Goal: Task Accomplishment & Management: Manage account settings

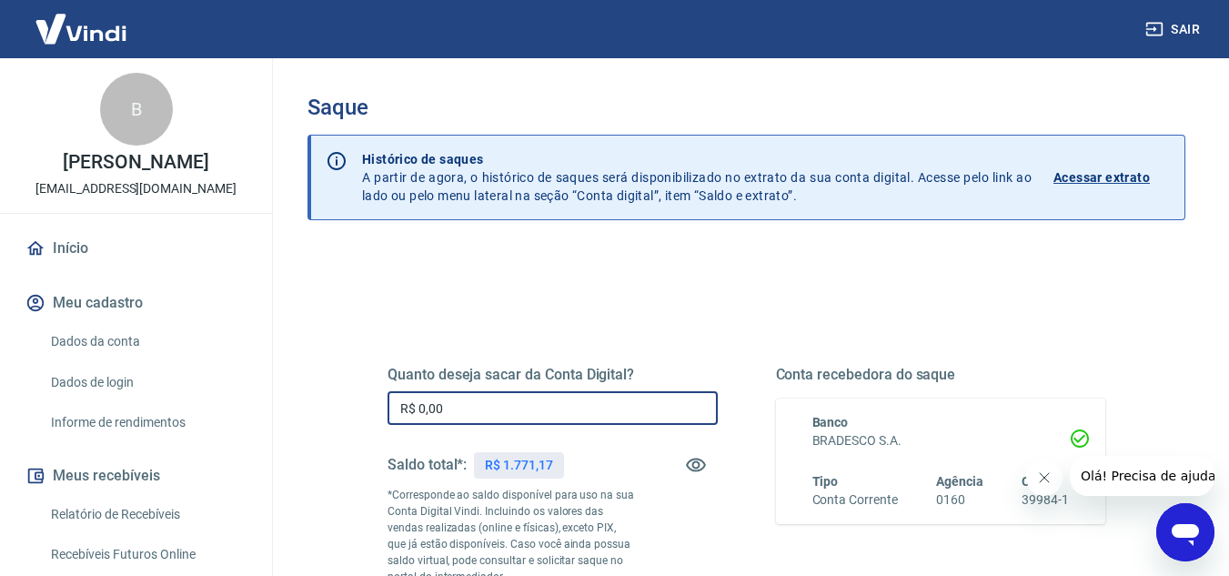
click at [513, 407] on input "R$ 0,00" at bounding box center [553, 408] width 330 height 34
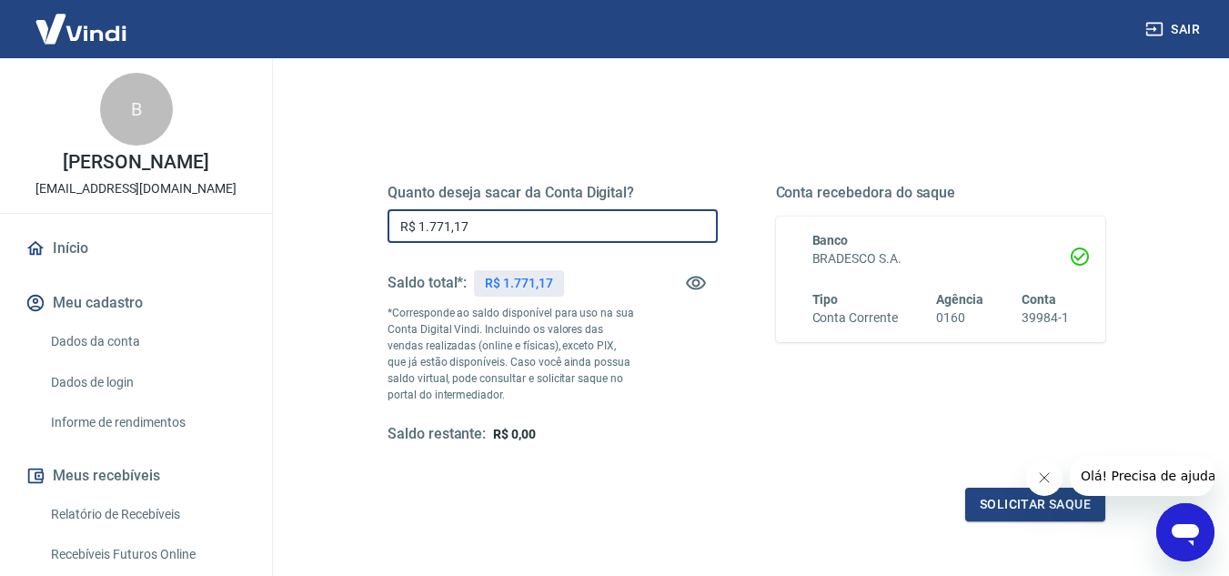
scroll to position [236, 0]
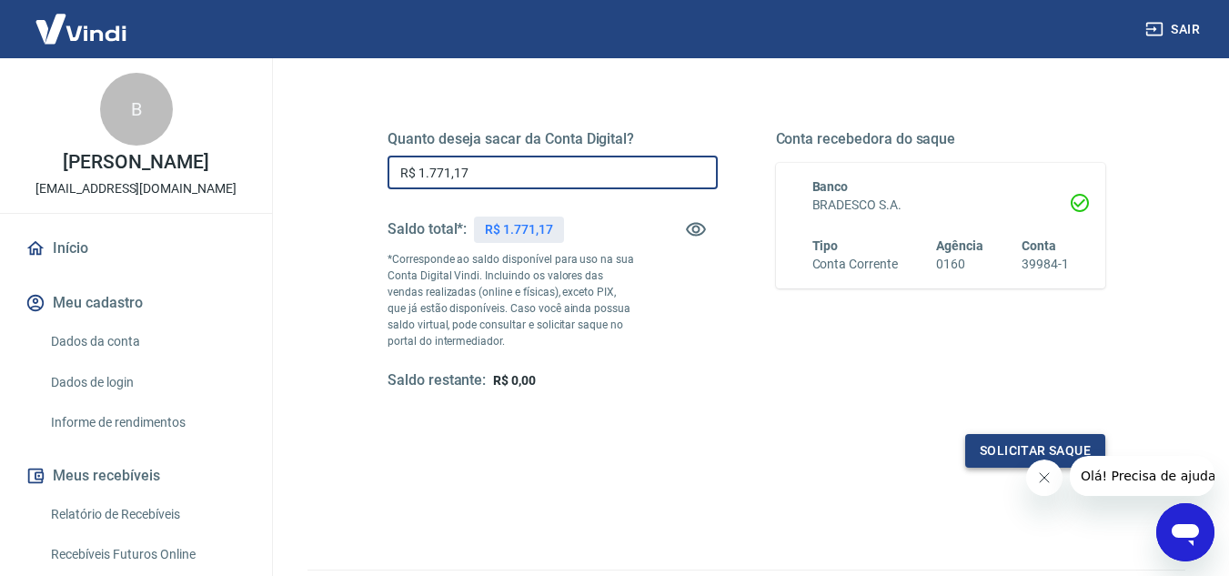
type input "R$ 1.771,17"
click at [1004, 447] on button "Solicitar saque" at bounding box center [1035, 451] width 140 height 34
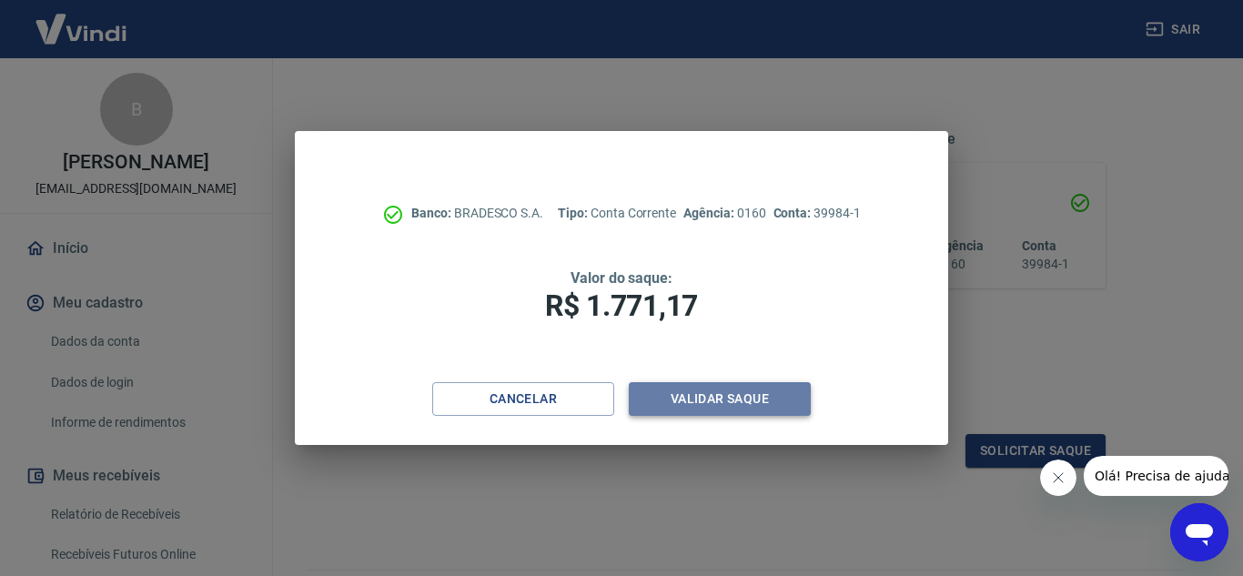
click at [722, 394] on button "Validar saque" at bounding box center [720, 399] width 182 height 34
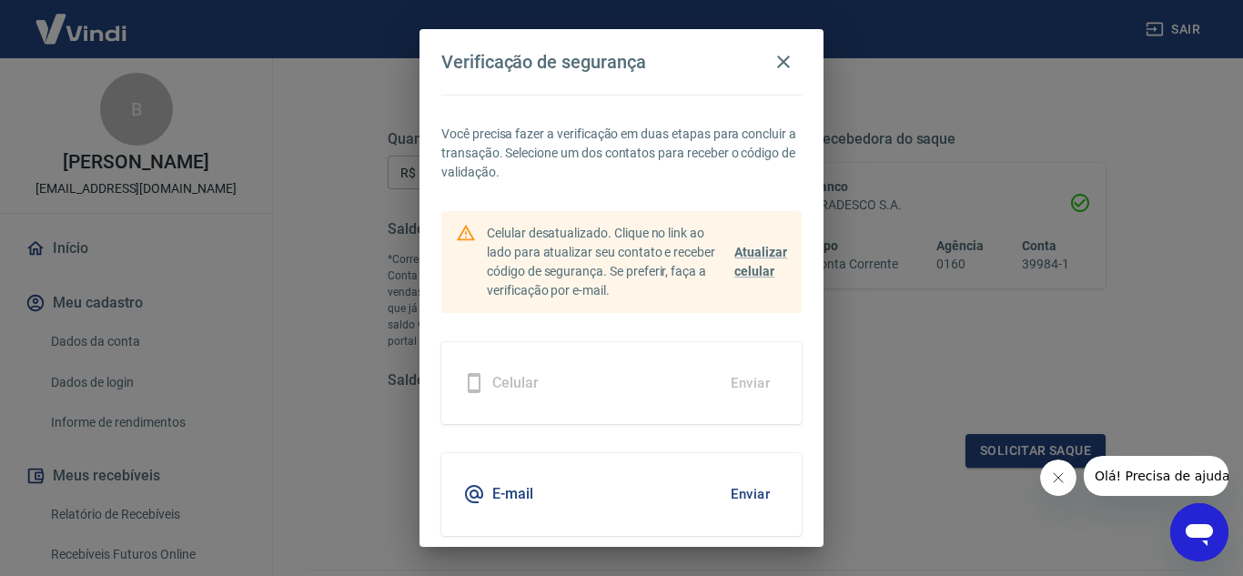
click at [752, 493] on button "Enviar" at bounding box center [750, 494] width 59 height 38
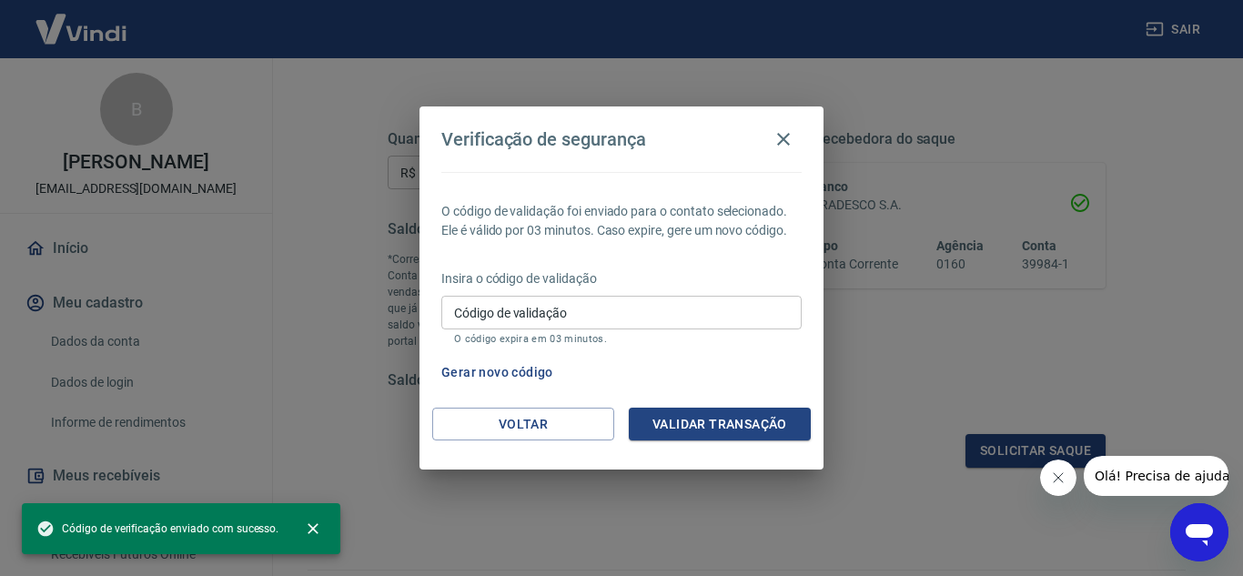
click at [501, 321] on input "Código de validação" at bounding box center [621, 313] width 360 height 34
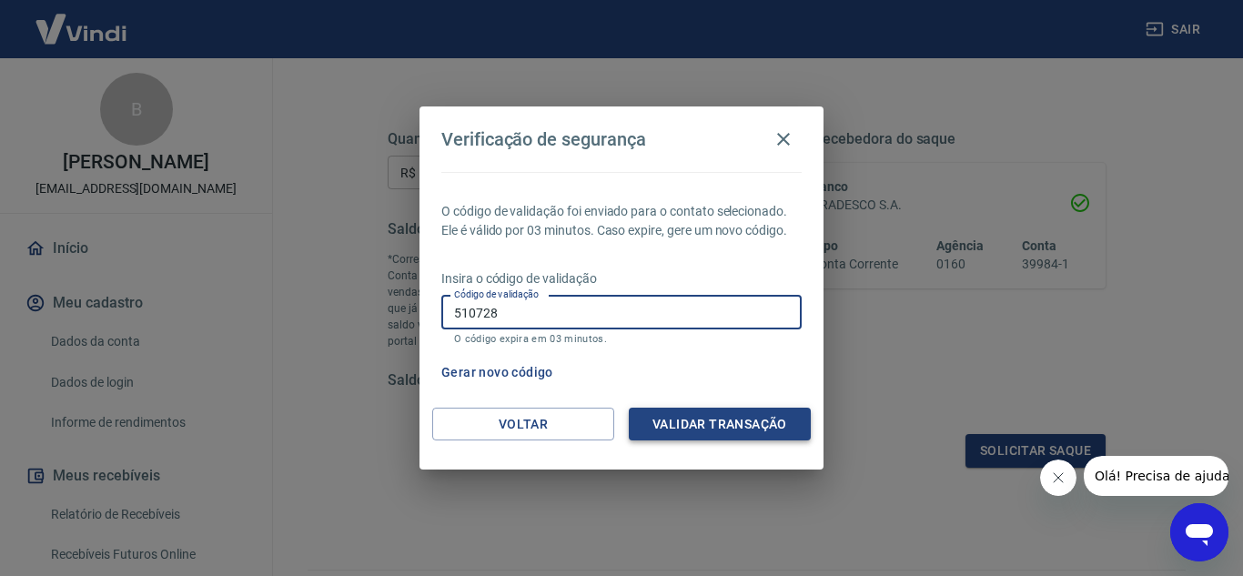
type input "510728"
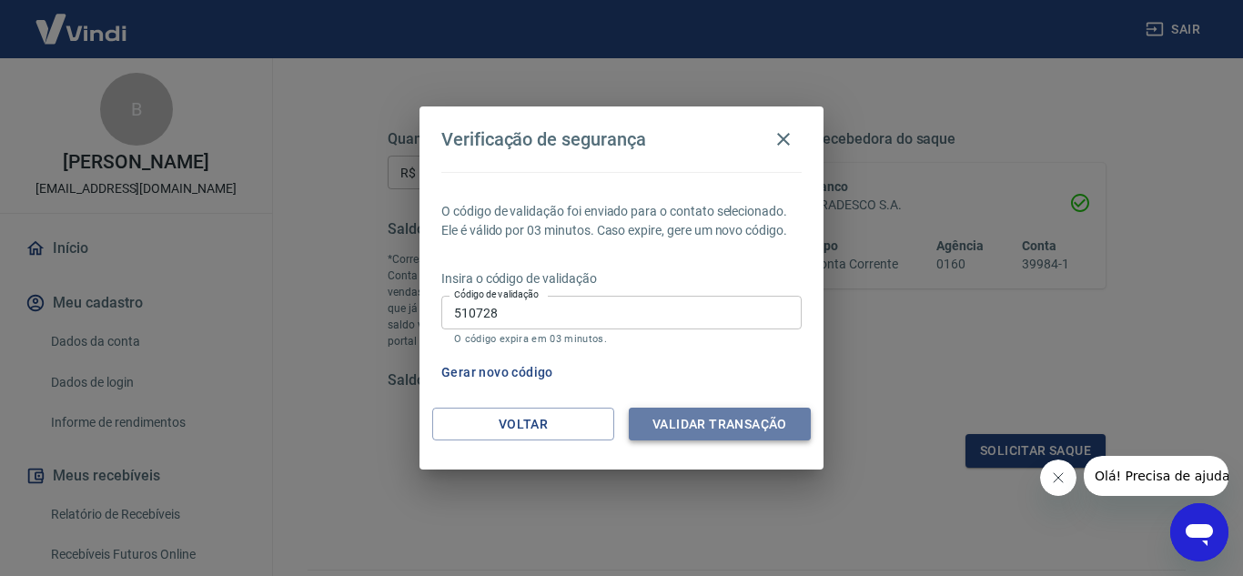
click at [767, 417] on button "Validar transação" at bounding box center [720, 425] width 182 height 34
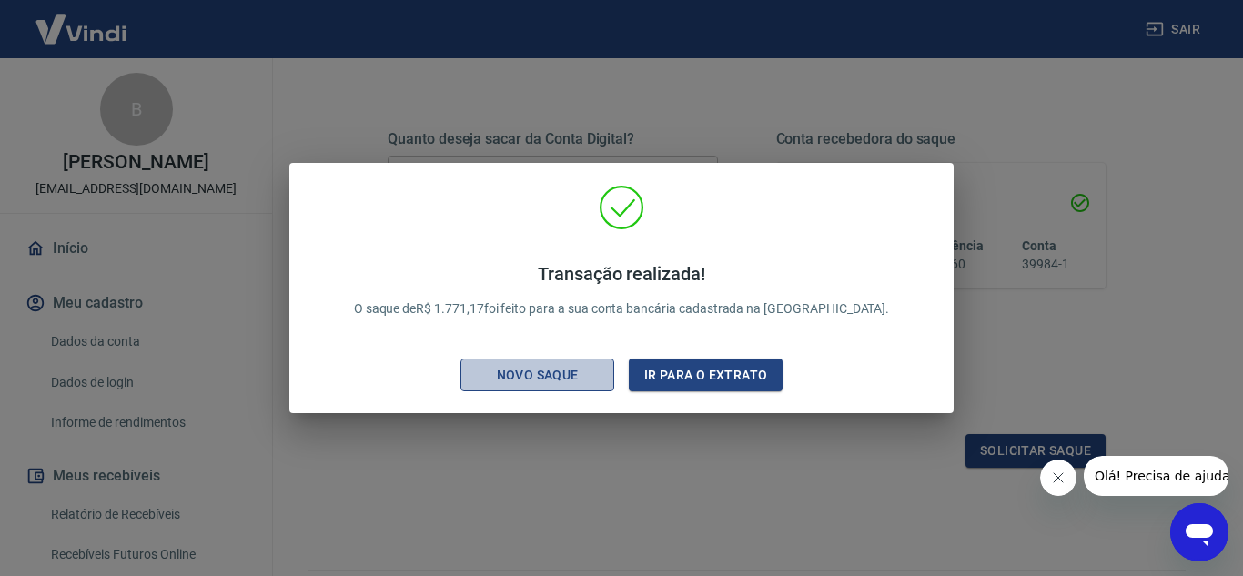
click at [536, 382] on div "Novo saque" at bounding box center [538, 375] width 126 height 23
